Goal: Task Accomplishment & Management: Manage account settings

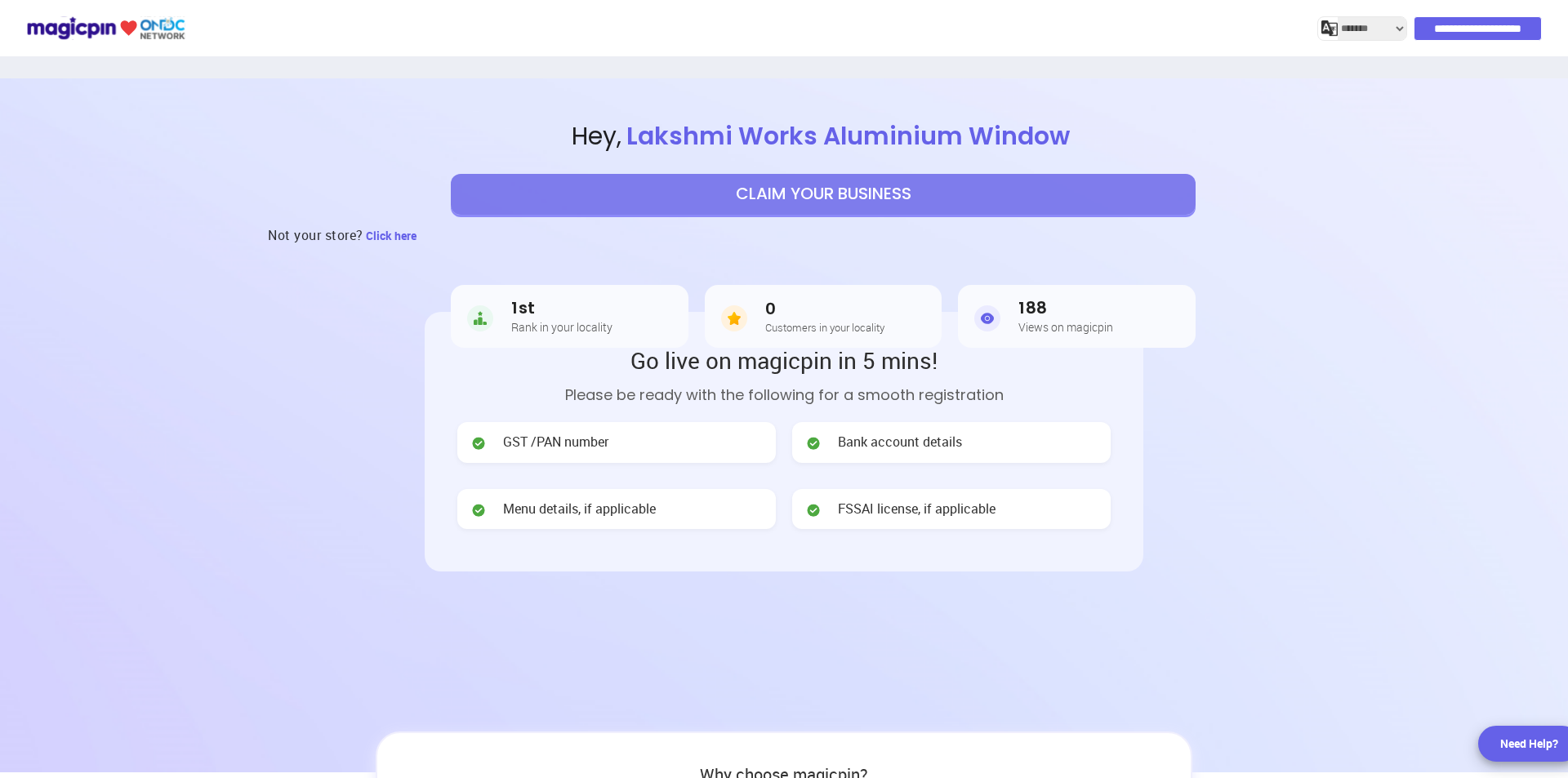
select select "*******"
click at [1460, 29] on input "**********" at bounding box center [1479, 28] width 127 height 23
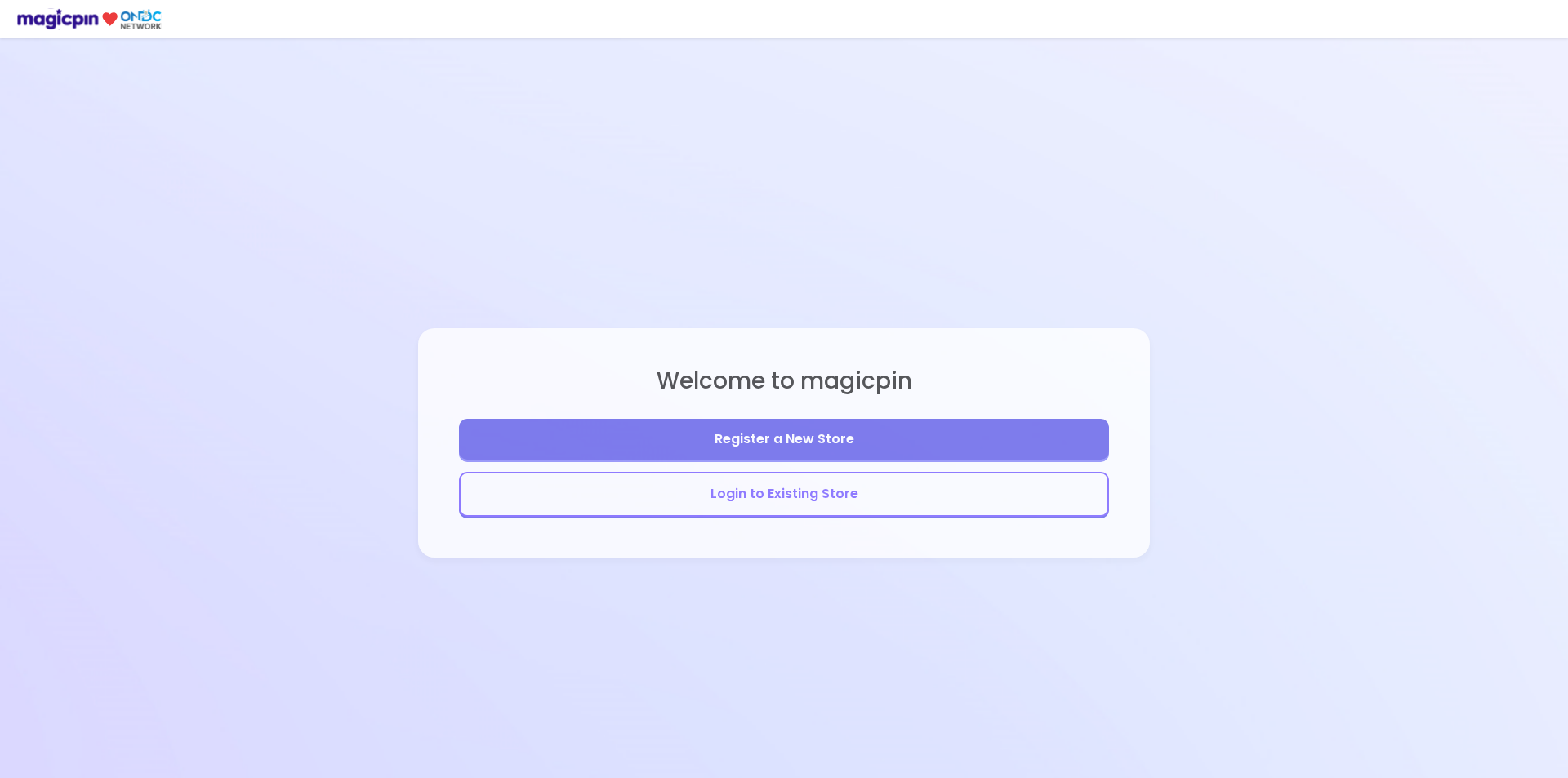
click at [772, 514] on button "Login to Existing Store" at bounding box center [784, 494] width 650 height 45
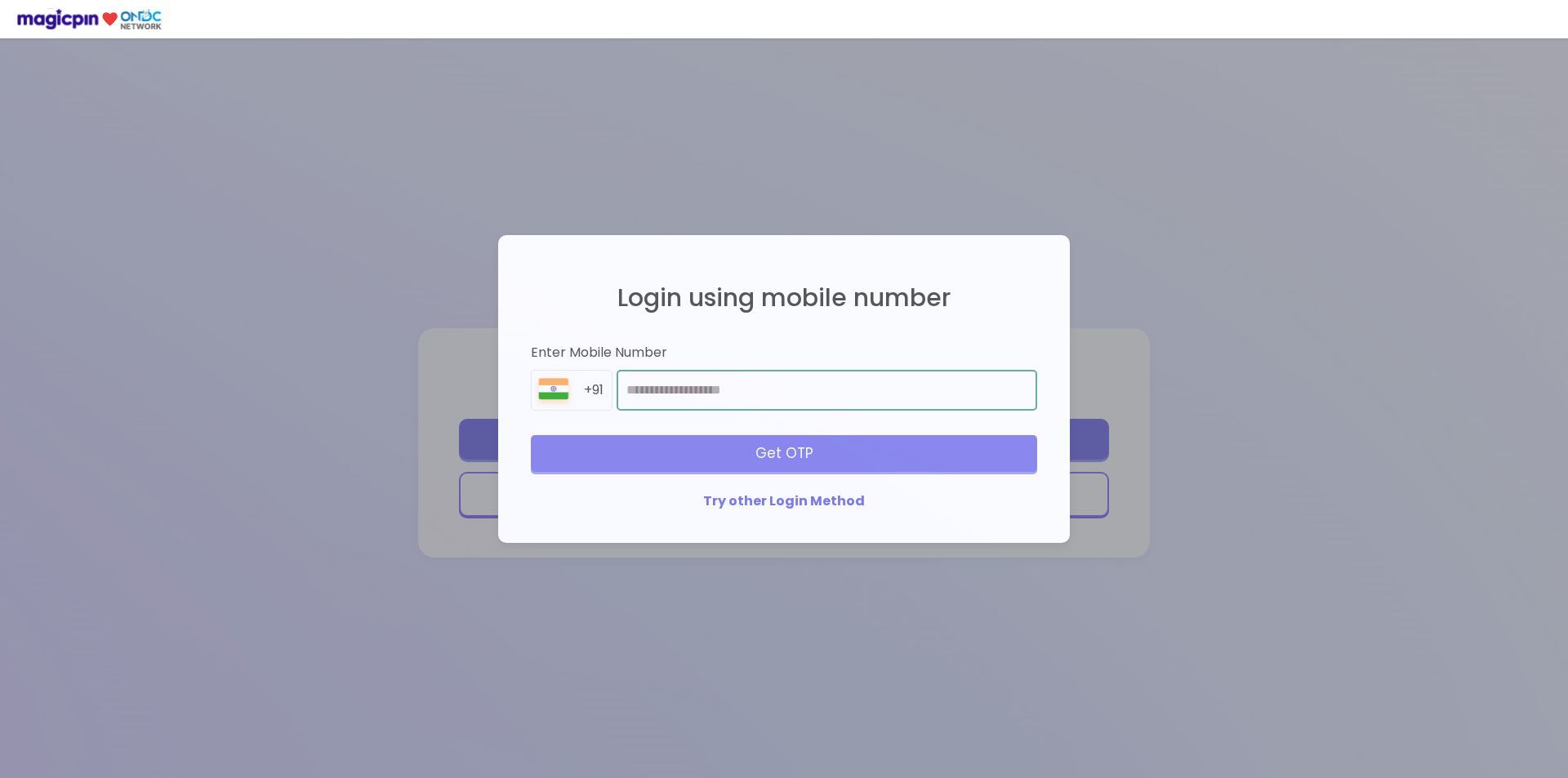
click at [711, 387] on input "number" at bounding box center [827, 390] width 421 height 40
type input "**********"
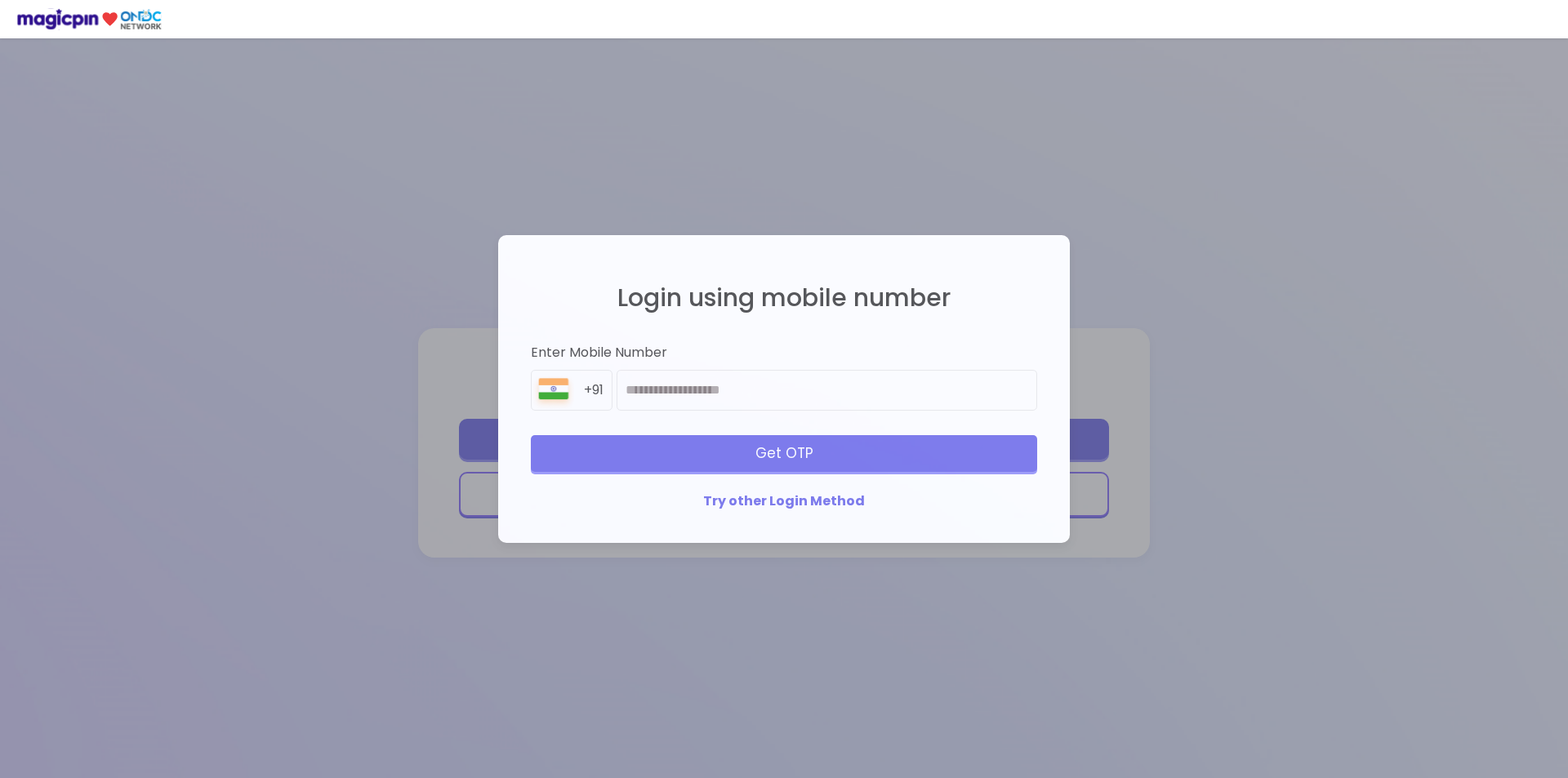
click at [797, 467] on div "Get OTP" at bounding box center [784, 452] width 506 height 36
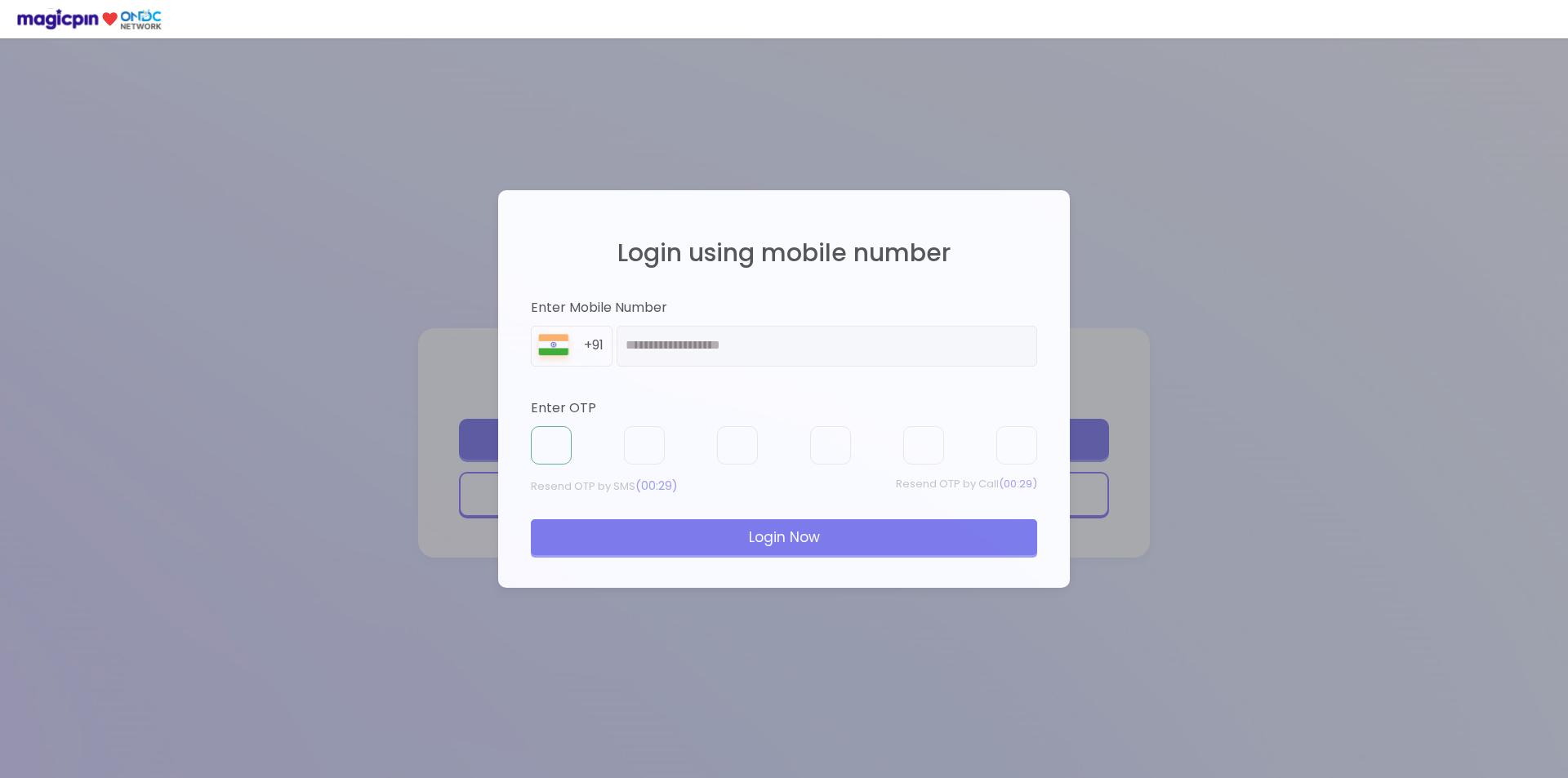
click at [539, 460] on input "text" at bounding box center [551, 445] width 40 height 40
type input "*"
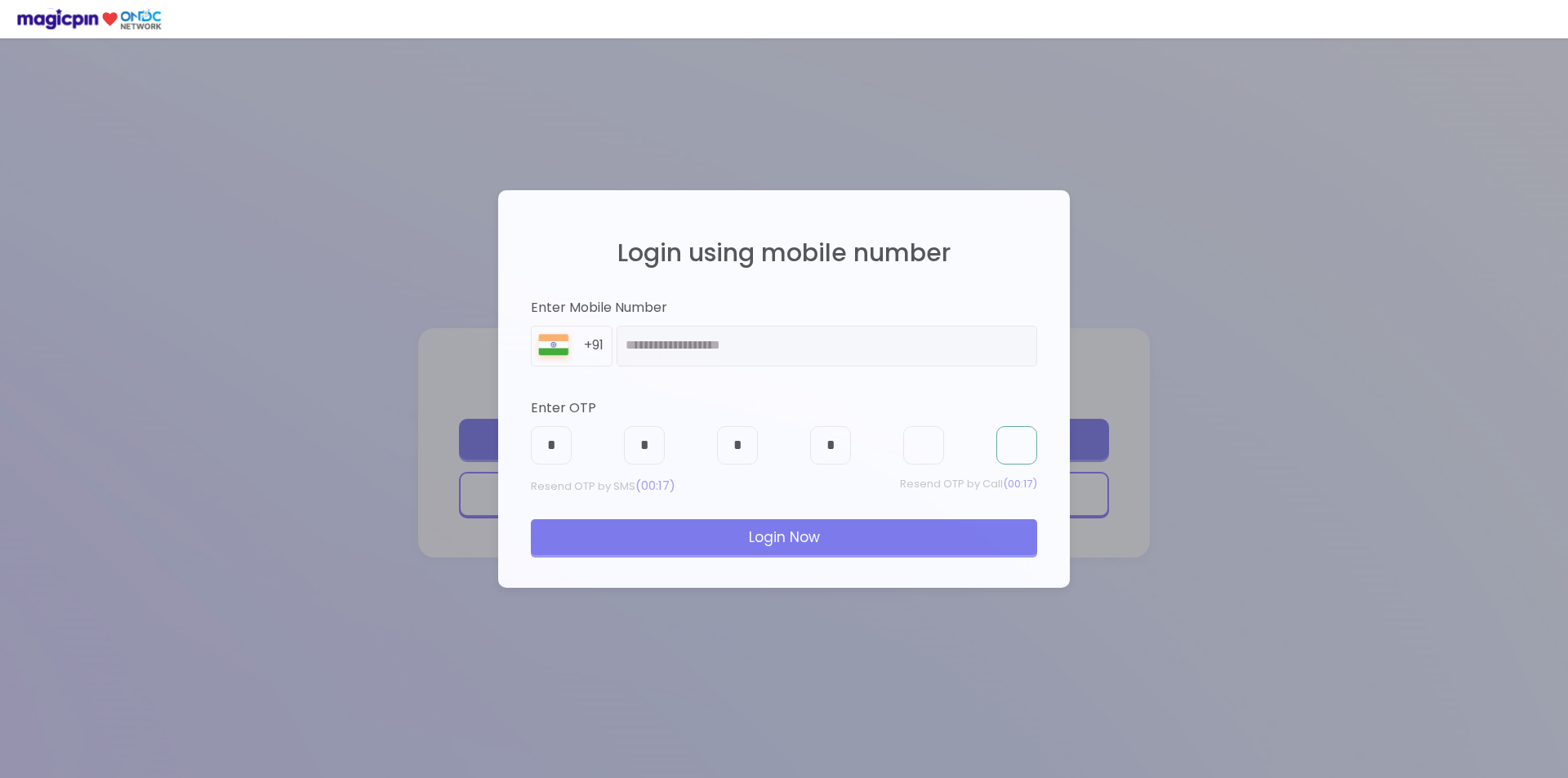
type input "*"
click at [843, 532] on div "Login Now" at bounding box center [784, 537] width 506 height 36
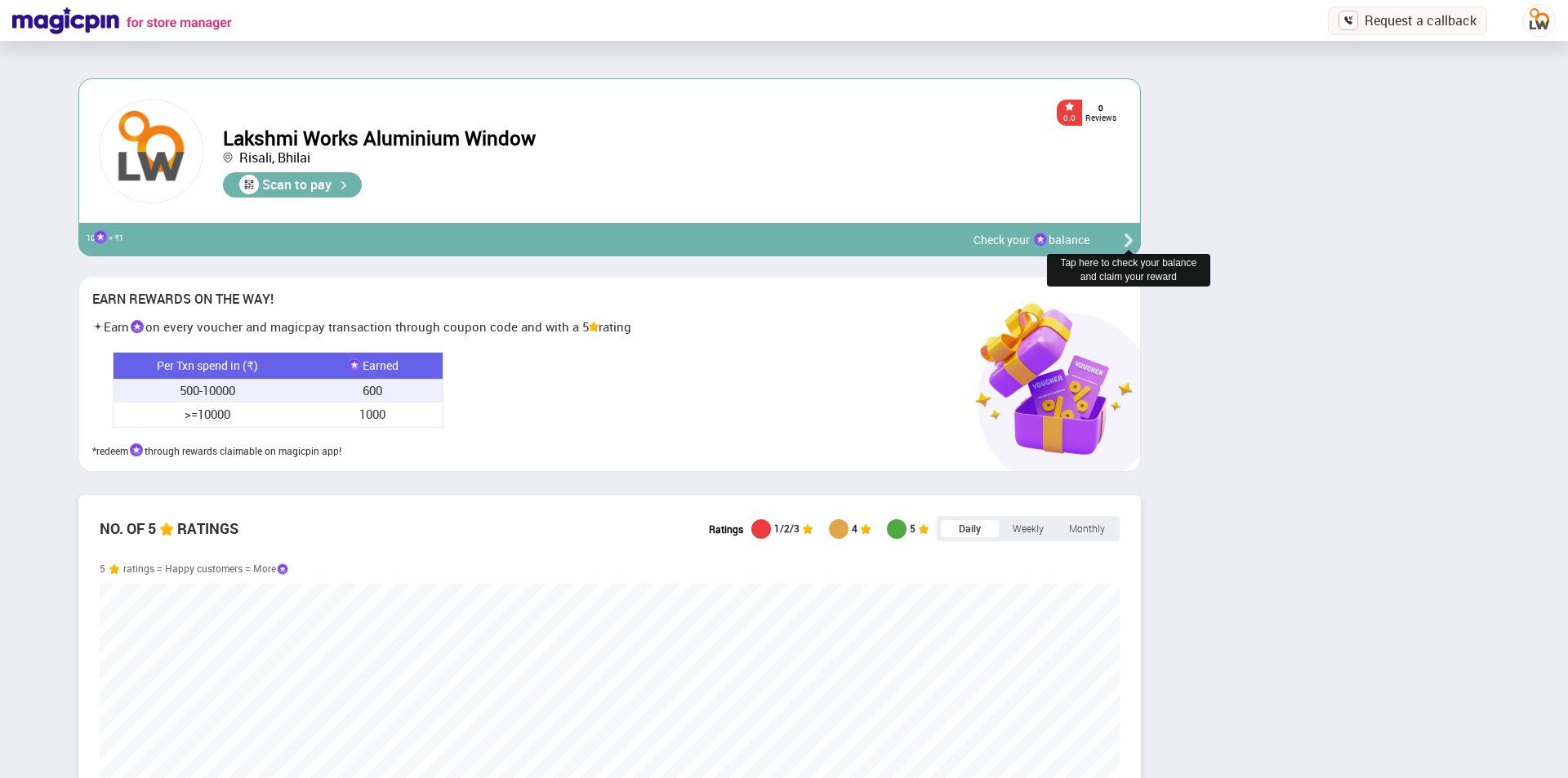
scroll to position [450, 1063]
click at [571, 184] on div "0.0 0 Reviews Lakshmi Works Aluminium Window Risali , Bhilai Scan to pay" at bounding box center [672, 150] width 898 height 105
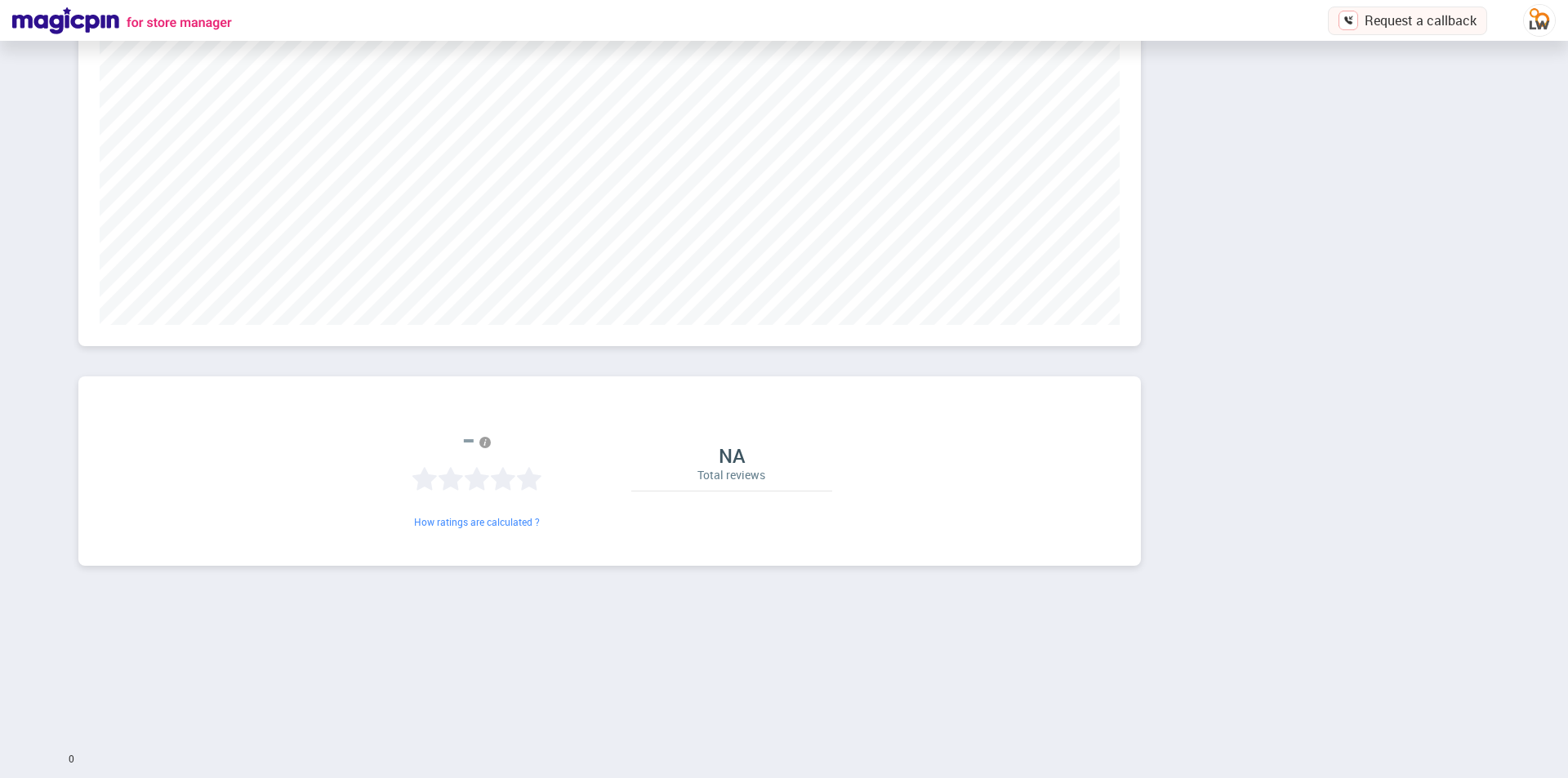
scroll to position [0, 0]
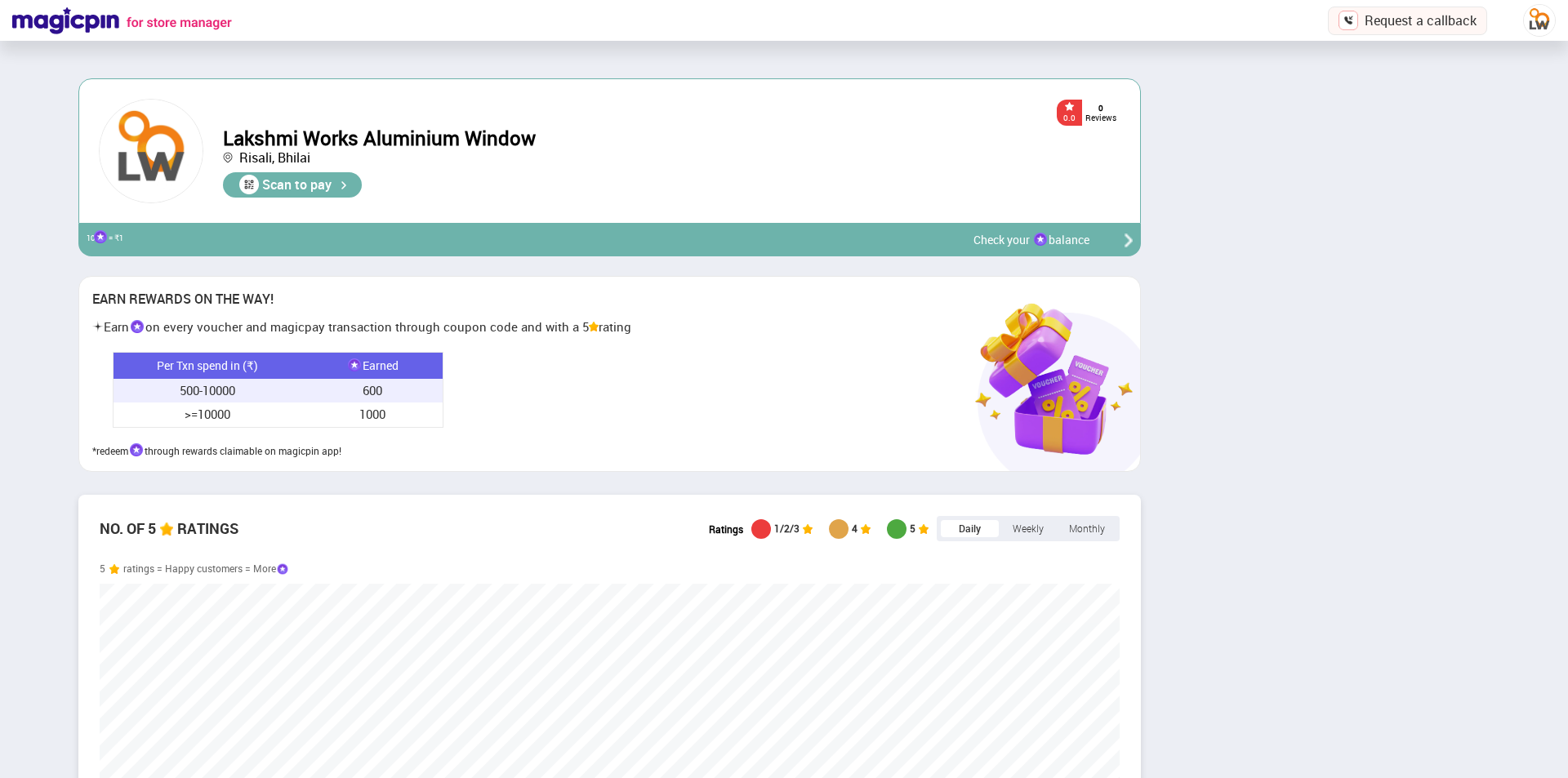
click at [1540, 23] on img at bounding box center [1539, 20] width 33 height 33
click at [1402, 197] on div at bounding box center [784, 389] width 1568 height 778
click at [1537, 23] on img at bounding box center [1539, 20] width 33 height 33
click at [1375, 187] on div at bounding box center [784, 389] width 1568 height 778
